Goal: Task Accomplishment & Management: Manage account settings

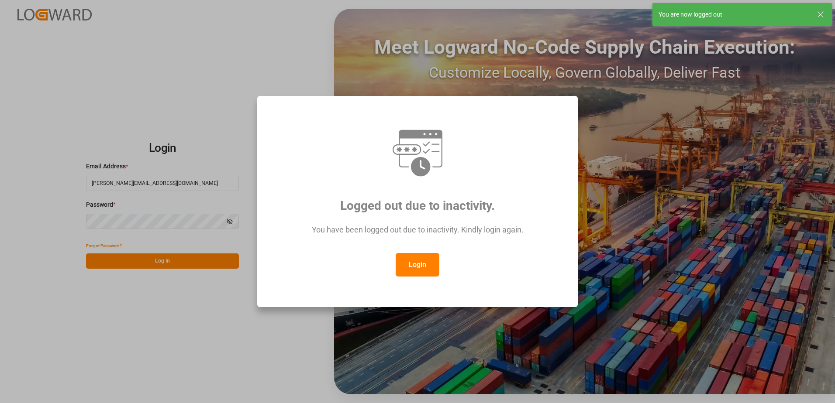
click at [420, 265] on button "Login" at bounding box center [417, 265] width 44 height 24
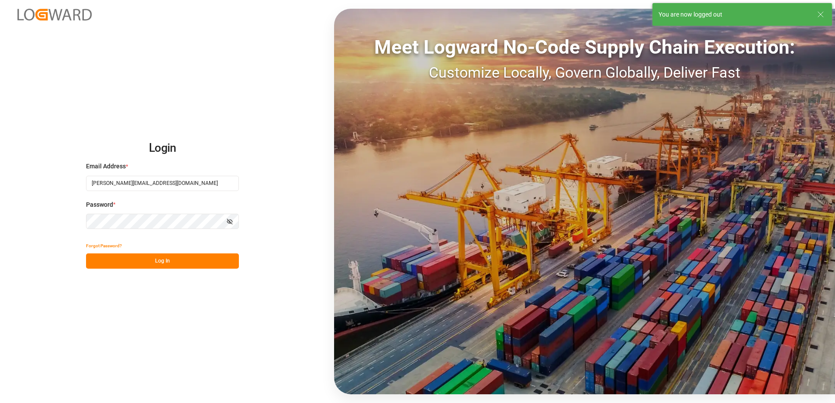
click at [187, 262] on button "Log In" at bounding box center [162, 261] width 153 height 15
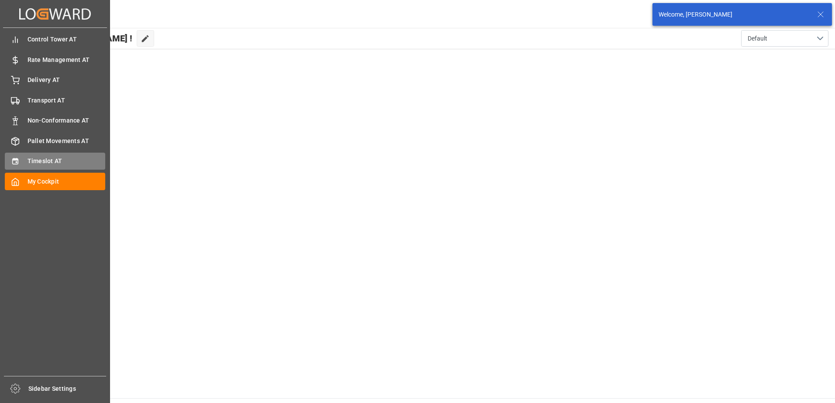
click at [17, 160] on icon at bounding box center [15, 161] width 6 height 6
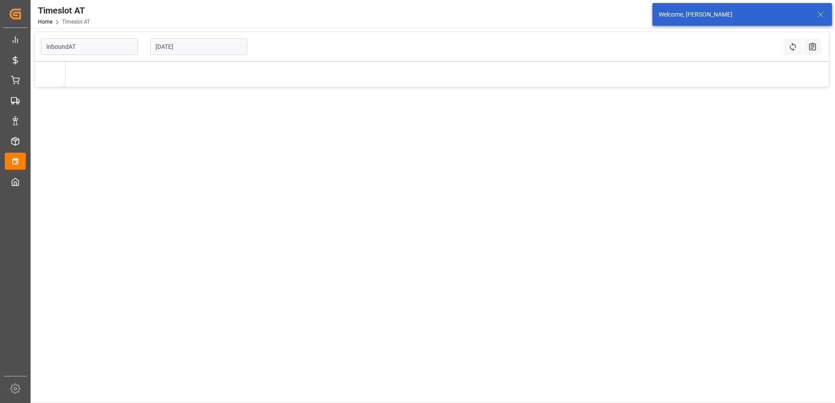
type input "Inbound AT"
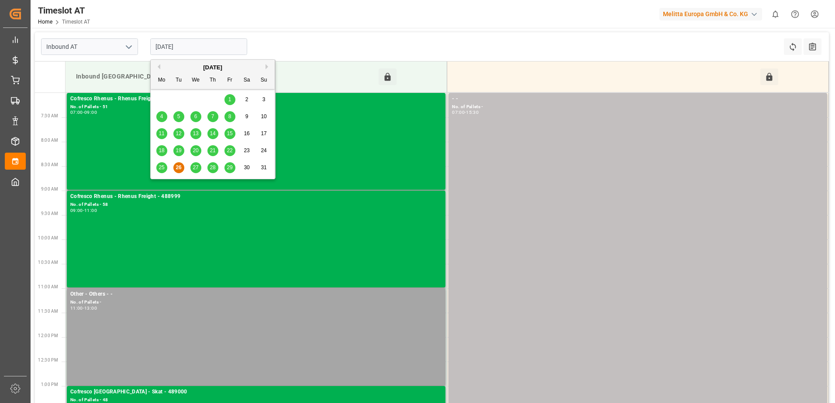
click at [181, 48] on input "[DATE]" at bounding box center [198, 46] width 97 height 17
click at [197, 169] on span "27" at bounding box center [196, 168] width 6 height 6
type input "[DATE]"
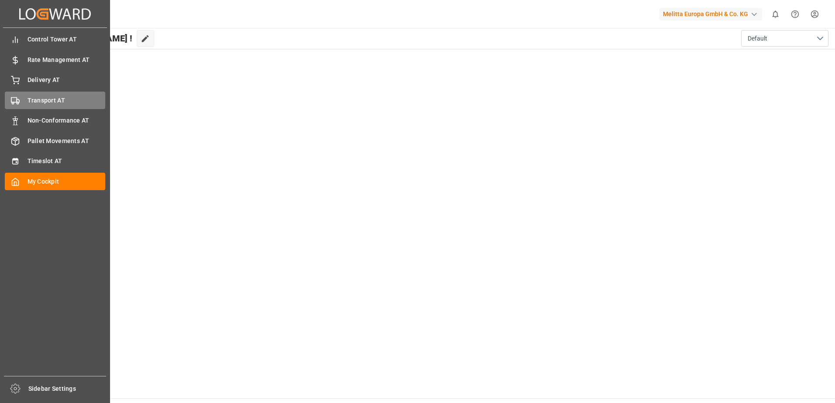
click at [20, 100] on div "Transport AT Transport AT" at bounding box center [55, 100] width 100 height 17
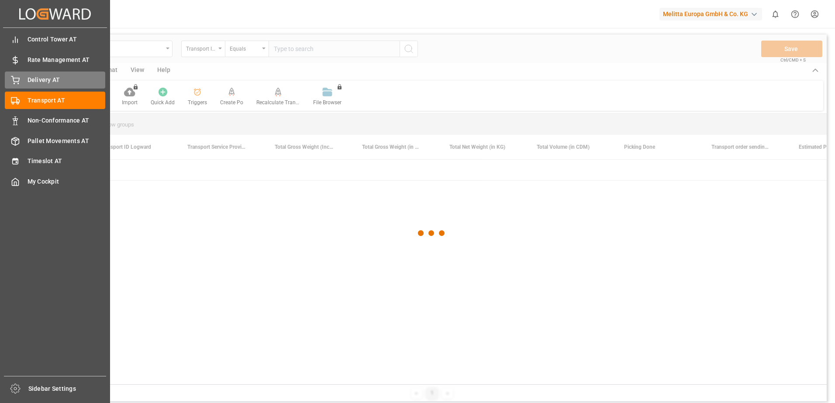
click at [42, 81] on span "Delivery AT" at bounding box center [67, 80] width 78 height 9
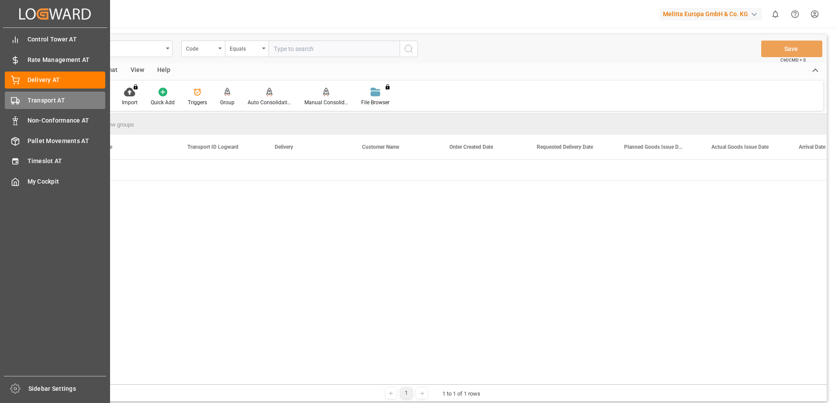
click at [52, 97] on span "Transport AT" at bounding box center [67, 100] width 78 height 9
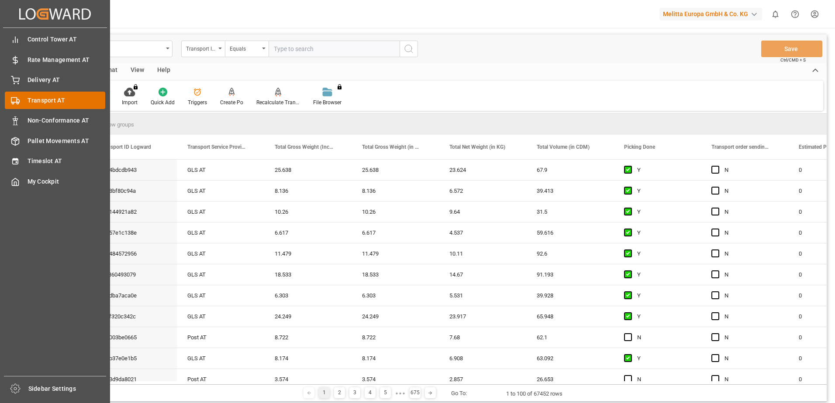
click at [16, 95] on div "Transport AT Transport AT" at bounding box center [55, 100] width 100 height 17
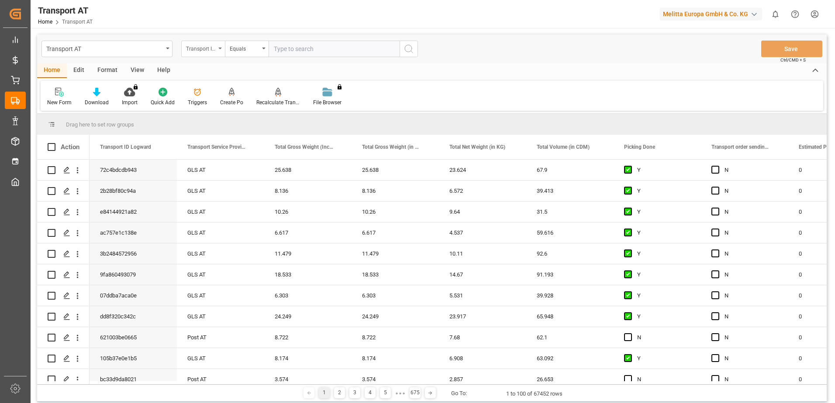
click at [197, 50] on div "Transport ID Logward" at bounding box center [201, 48] width 30 height 10
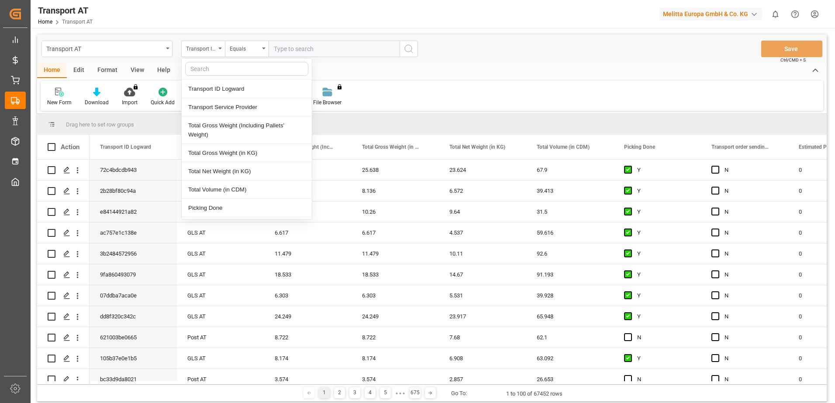
click at [134, 71] on div "View" at bounding box center [137, 70] width 27 height 15
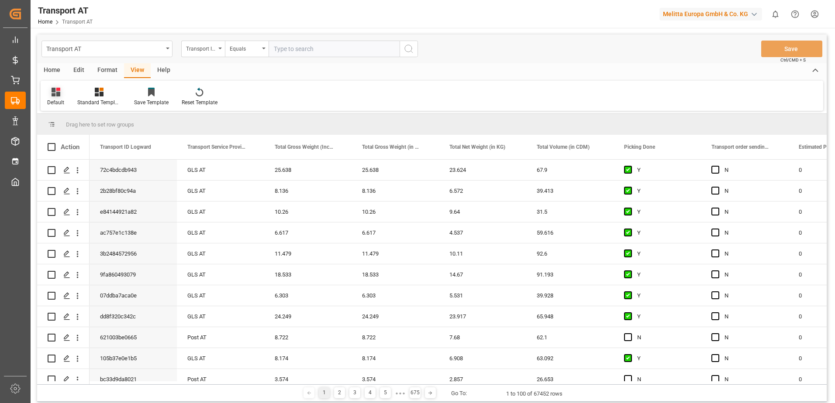
click at [60, 95] on icon at bounding box center [56, 92] width 9 height 9
click at [67, 146] on div "Data" at bounding box center [90, 141] width 76 height 9
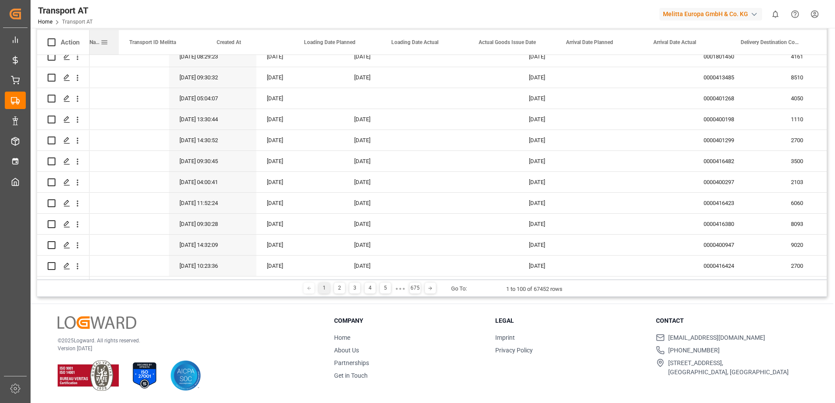
scroll to position [0, 1416]
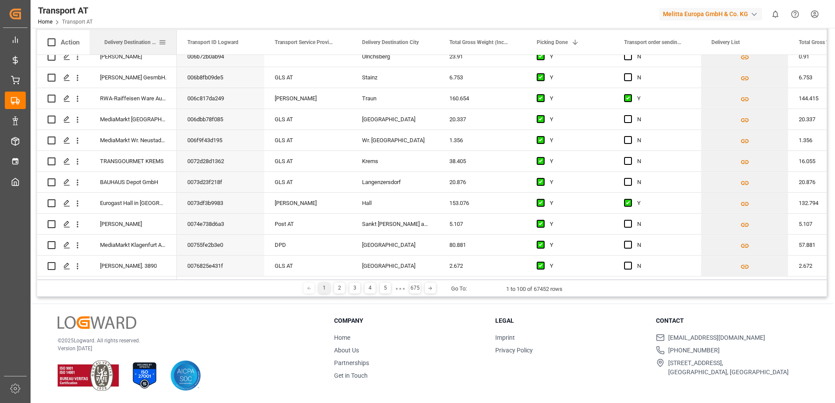
drag, startPoint x: 455, startPoint y: 43, endPoint x: 111, endPoint y: 36, distance: 344.1
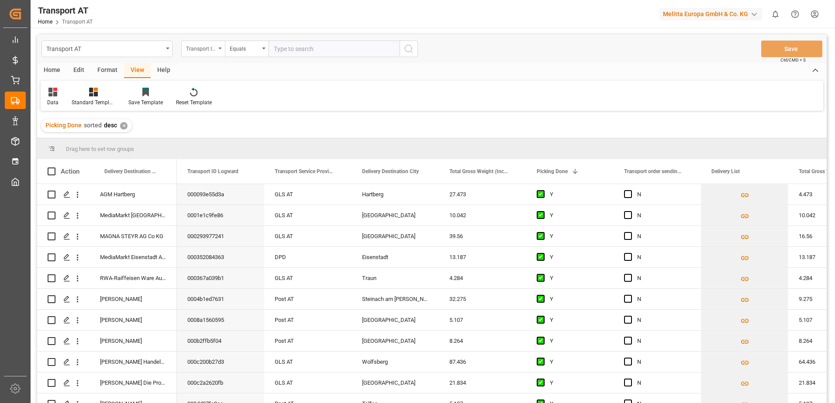
click at [199, 47] on div "Transport ID Logward" at bounding box center [201, 48] width 30 height 10
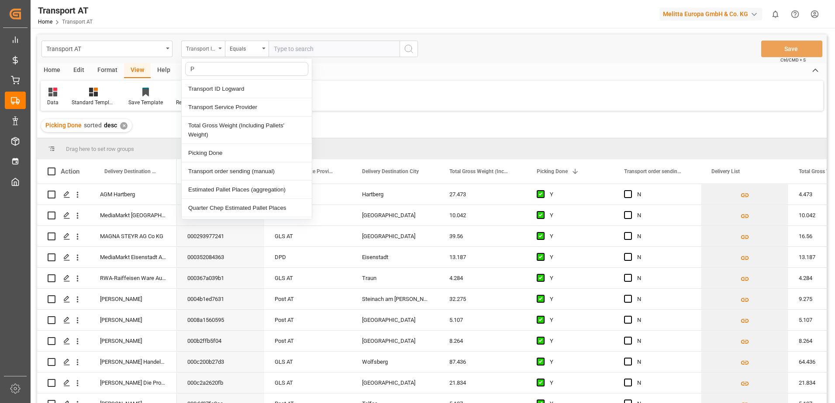
type input "Pi"
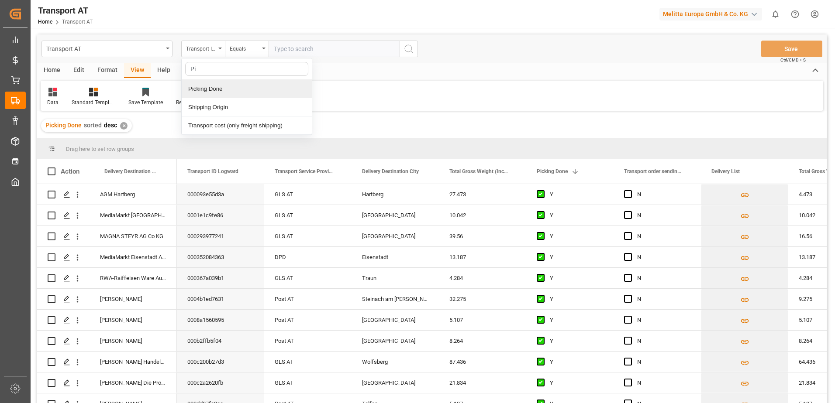
click at [203, 92] on div "Picking Done" at bounding box center [247, 89] width 130 height 18
click at [299, 52] on input "text" at bounding box center [333, 49] width 131 height 17
type input "y"
type input "Y"
click at [199, 48] on div "Picking Done" at bounding box center [201, 48] width 30 height 10
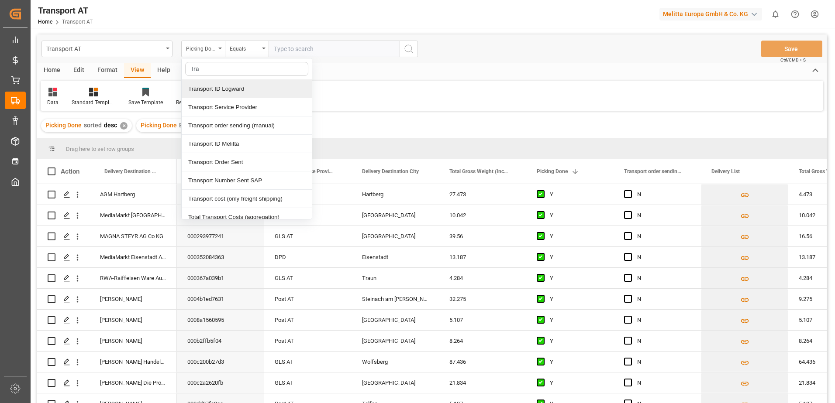
type input "[PERSON_NAME]"
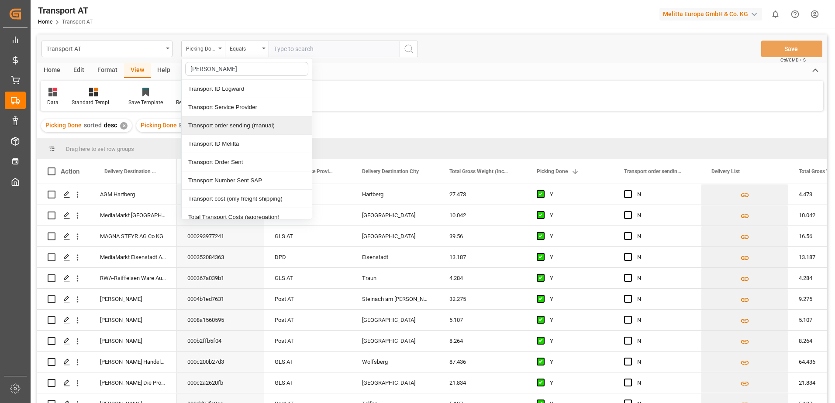
click at [253, 127] on div "Transport order sending (manual)" at bounding box center [247, 126] width 130 height 18
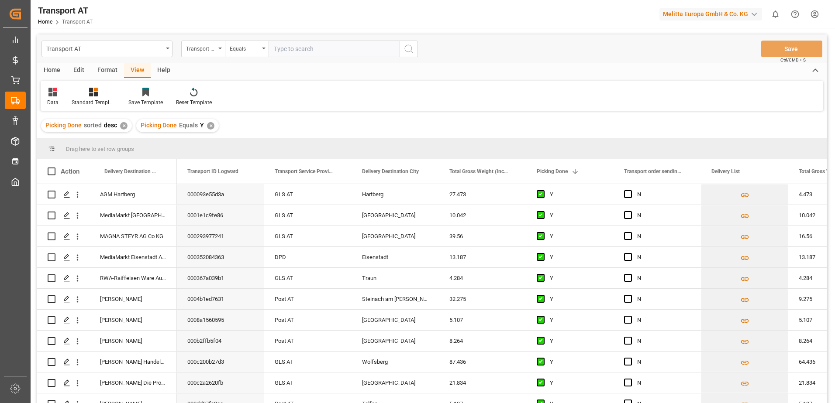
click at [300, 45] on input "text" at bounding box center [333, 49] width 131 height 17
type input "N"
click at [213, 49] on div "Transport order sending (manual)" at bounding box center [201, 48] width 30 height 10
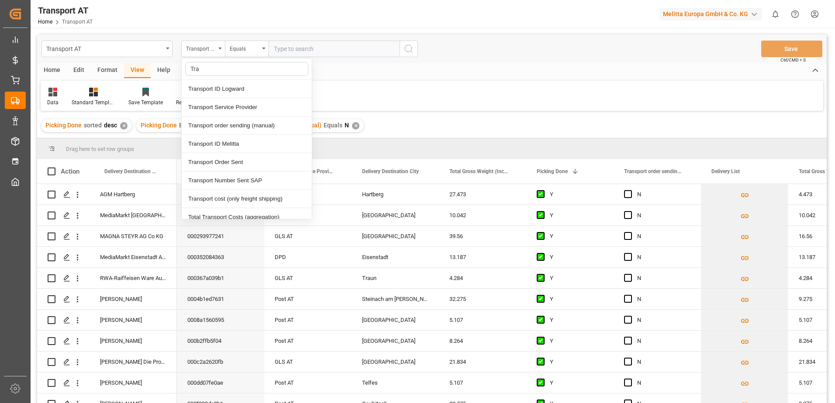
type input "[PERSON_NAME]"
click at [212, 105] on div "Transport Service Provider" at bounding box center [247, 107] width 130 height 18
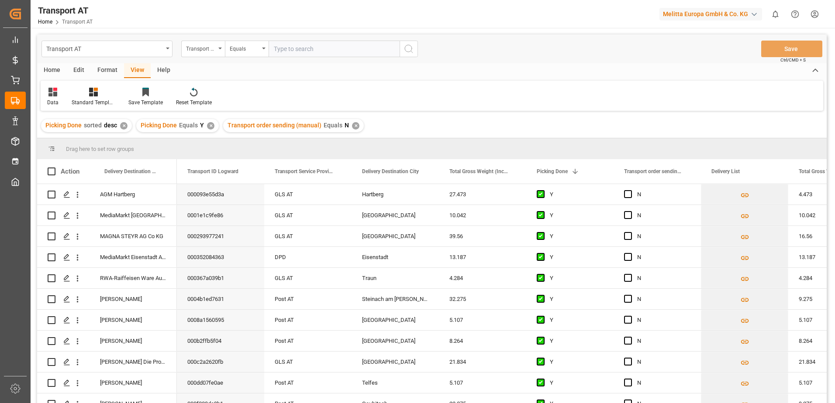
click at [279, 50] on input "text" at bounding box center [333, 49] width 131 height 17
type input "[PERSON_NAME]"
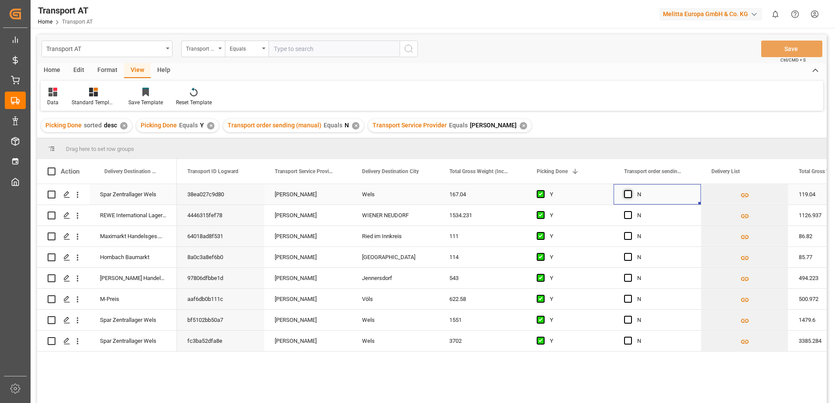
click at [626, 193] on span "Press SPACE to select this row." at bounding box center [628, 194] width 8 height 8
click at [630, 190] on input "Press SPACE to select this row." at bounding box center [630, 190] width 0 height 0
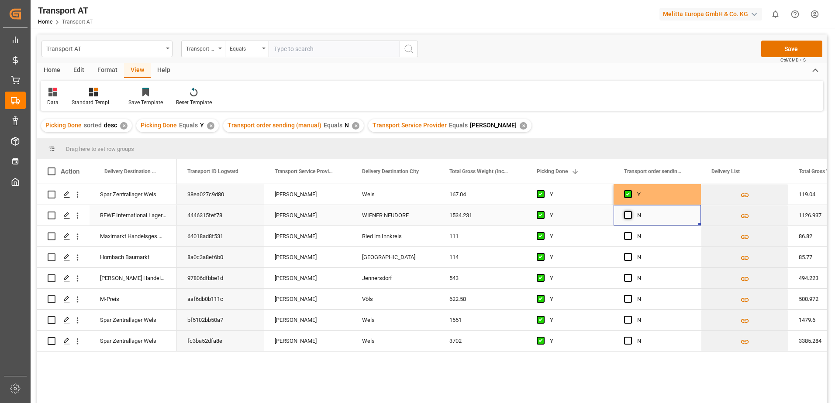
click at [628, 214] on span "Press SPACE to select this row." at bounding box center [628, 215] width 8 height 8
click at [630, 211] on input "Press SPACE to select this row." at bounding box center [630, 211] width 0 height 0
click at [628, 234] on span "Press SPACE to select this row." at bounding box center [628, 236] width 8 height 8
click at [630, 232] on input "Press SPACE to select this row." at bounding box center [630, 232] width 0 height 0
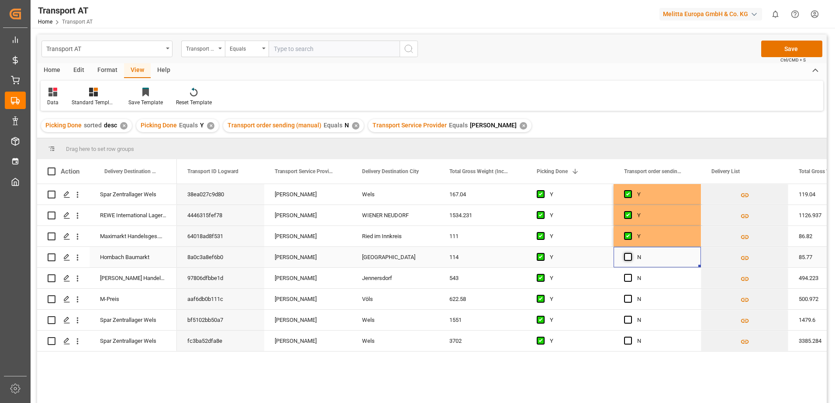
click at [629, 259] on span "Press SPACE to select this row." at bounding box center [628, 257] width 8 height 8
click at [630, 253] on input "Press SPACE to select this row." at bounding box center [630, 253] width 0 height 0
click at [630, 279] on span "Press SPACE to select this row." at bounding box center [628, 278] width 8 height 8
click at [630, 274] on input "Press SPACE to select this row." at bounding box center [630, 274] width 0 height 0
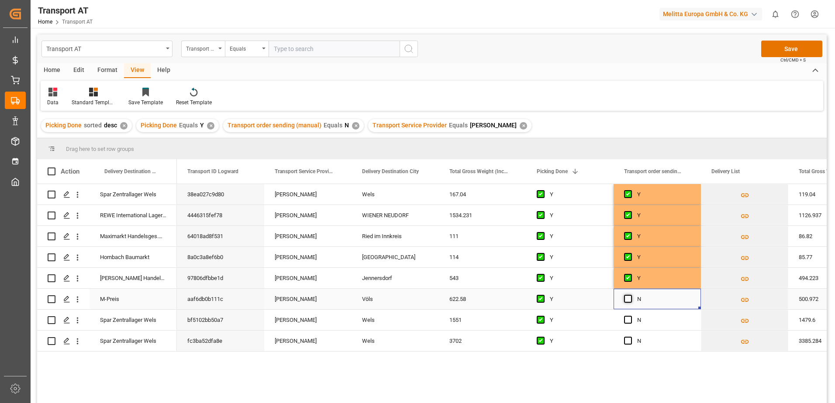
click at [629, 296] on span "Press SPACE to select this row." at bounding box center [628, 299] width 8 height 8
click at [630, 295] on input "Press SPACE to select this row." at bounding box center [630, 295] width 0 height 0
click at [631, 317] on span "Press SPACE to select this row." at bounding box center [628, 320] width 8 height 8
click at [630, 316] on input "Press SPACE to select this row." at bounding box center [630, 316] width 0 height 0
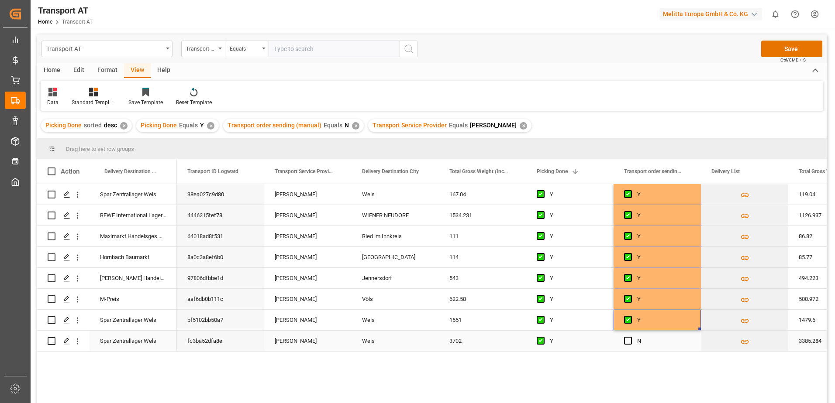
click at [632, 340] on div "Press SPACE to select this row." at bounding box center [630, 341] width 13 height 20
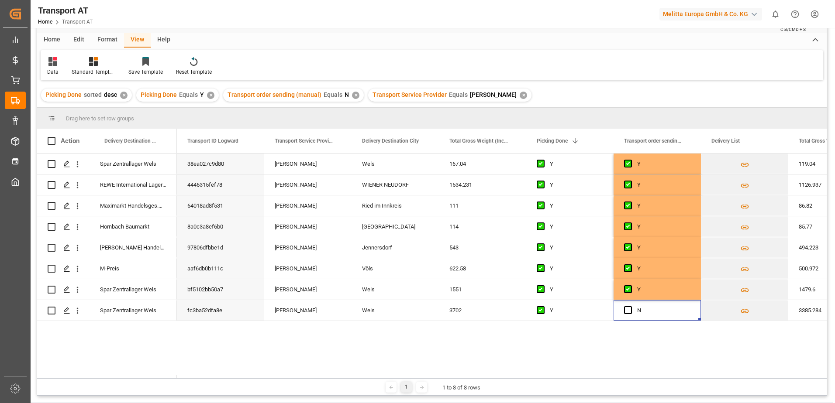
scroll to position [44, 0]
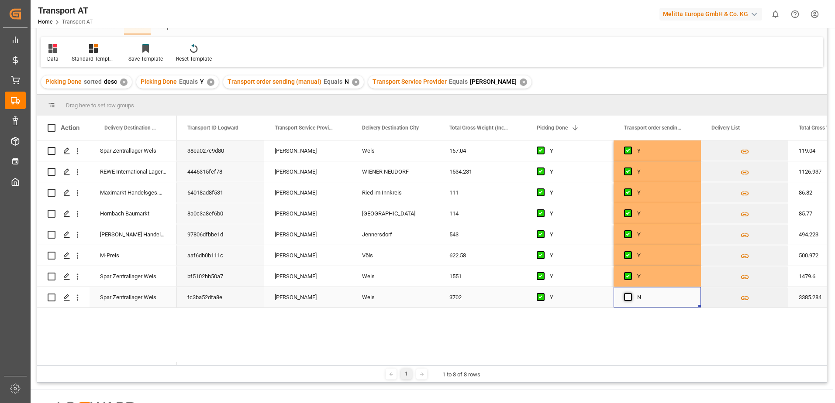
click at [627, 300] on span "Press SPACE to select this row." at bounding box center [628, 297] width 8 height 8
click at [630, 293] on input "Press SPACE to select this row." at bounding box center [630, 293] width 0 height 0
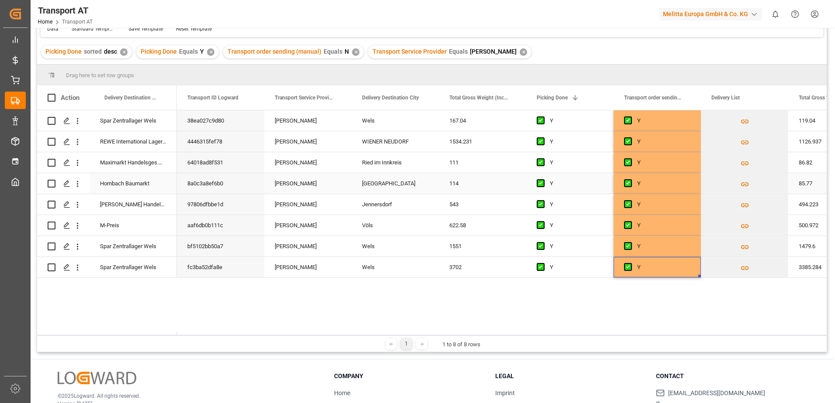
scroll to position [0, 0]
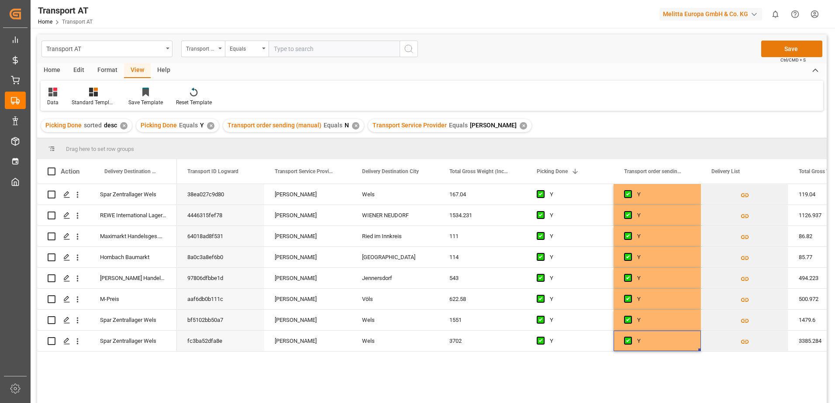
click at [787, 50] on button "Save" at bounding box center [791, 49] width 61 height 17
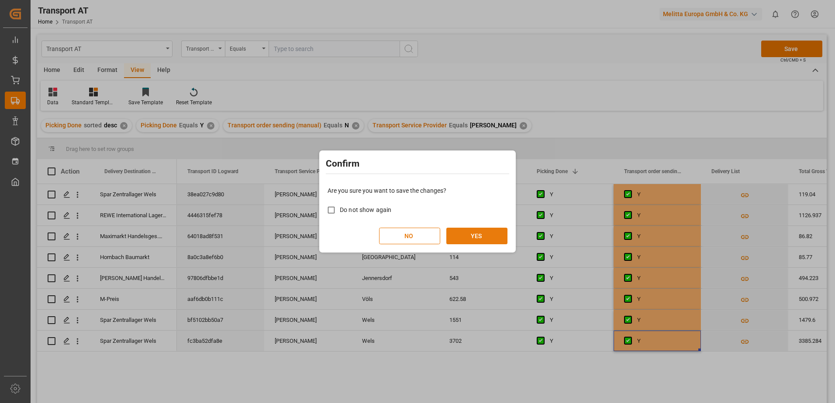
click at [479, 236] on button "YES" at bounding box center [476, 236] width 61 height 17
